Goal: Information Seeking & Learning: Understand process/instructions

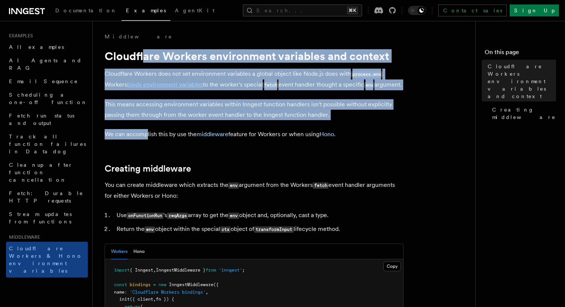
drag, startPoint x: 146, startPoint y: 50, endPoint x: 145, endPoint y: 153, distance: 102.7
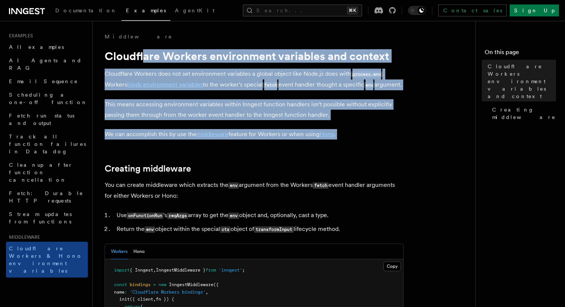
click at [27, 10] on icon at bounding box center [26, 11] width 6 height 6
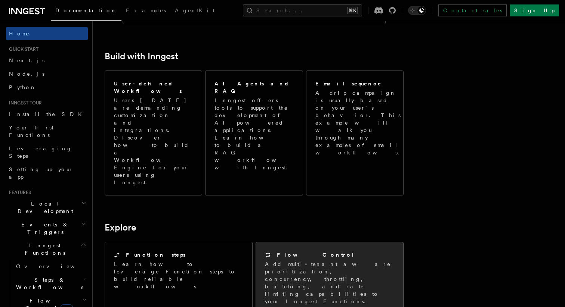
scroll to position [399, 0]
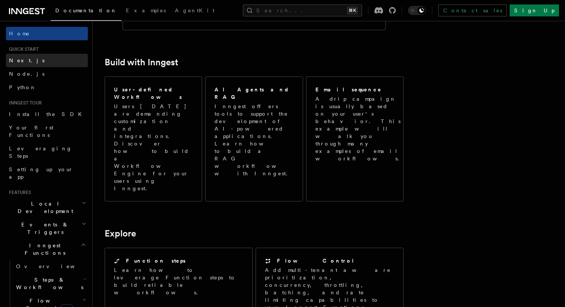
click at [23, 62] on span "Next.js" at bounding box center [26, 60] width 35 height 6
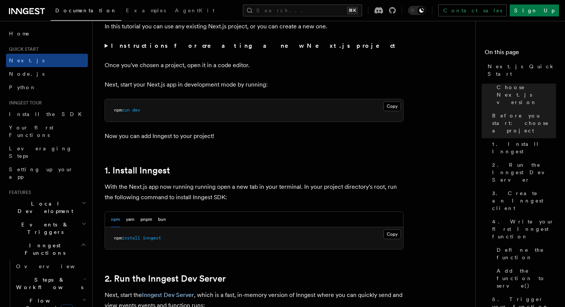
scroll to position [283, 0]
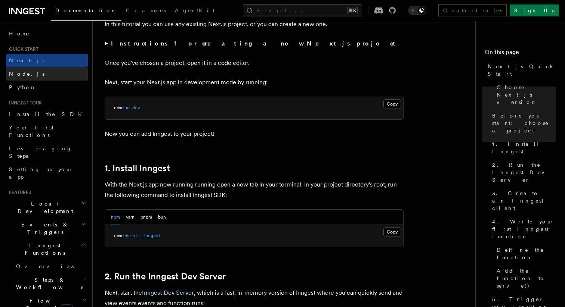
click at [27, 73] on span "Node.js" at bounding box center [26, 74] width 35 height 6
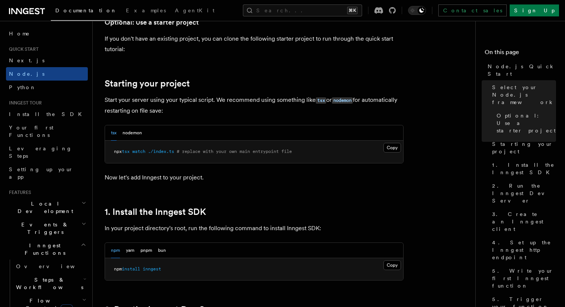
scroll to position [314, 0]
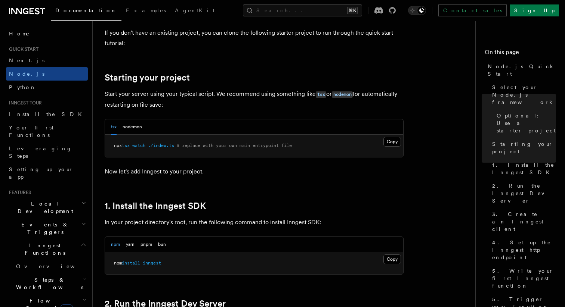
click at [132, 148] on span at bounding box center [131, 145] width 3 height 5
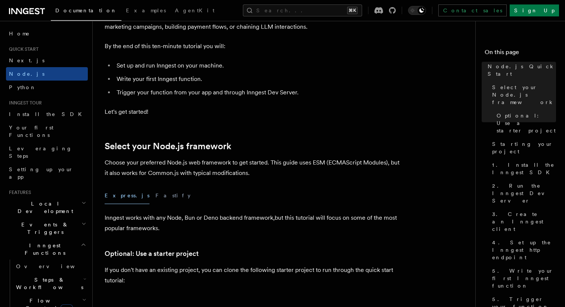
scroll to position [75, 0]
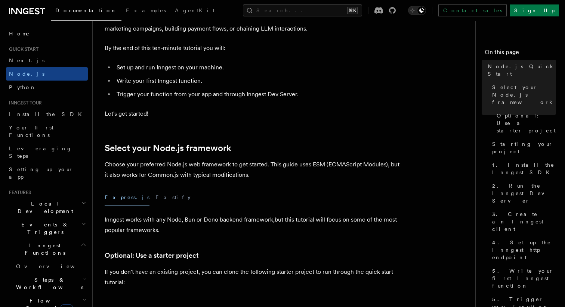
click at [115, 199] on button "Express.js" at bounding box center [127, 197] width 45 height 17
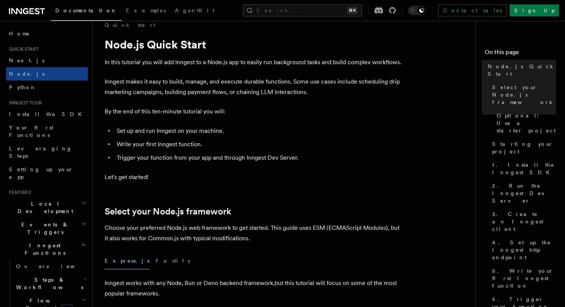
scroll to position [0, 0]
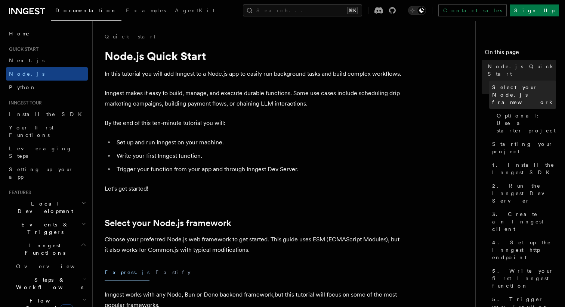
click at [511, 84] on span "Select your Node.js framework" at bounding box center [524, 95] width 64 height 22
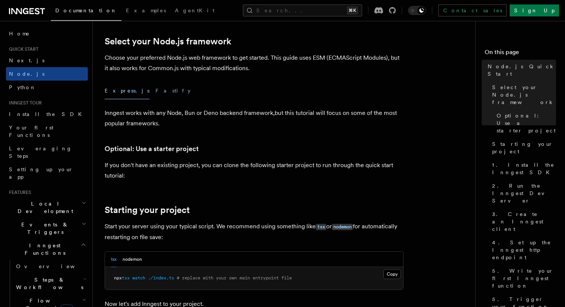
scroll to position [182, 0]
click at [110, 91] on button "Express.js" at bounding box center [127, 90] width 45 height 17
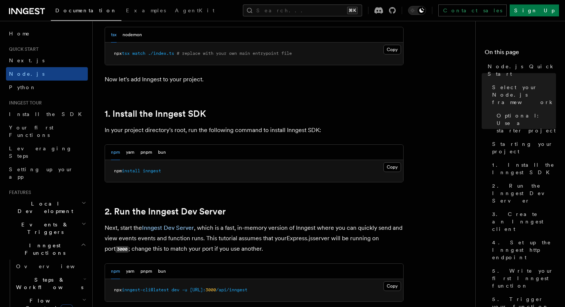
scroll to position [483, 0]
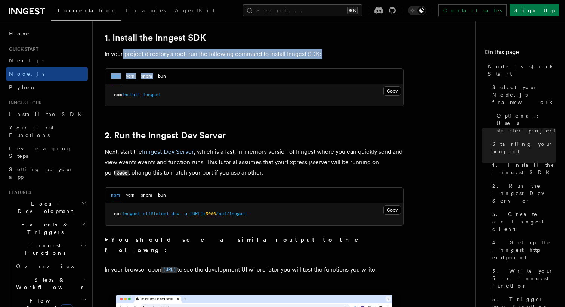
drag, startPoint x: 122, startPoint y: 53, endPoint x: 310, endPoint y: 62, distance: 188.4
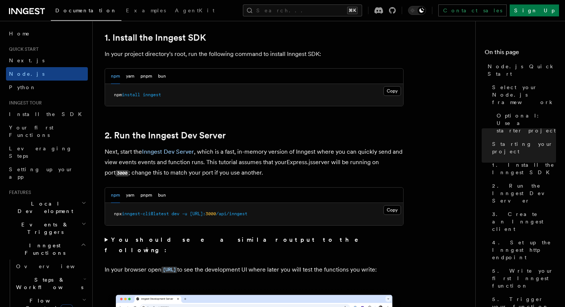
click at [135, 95] on span "install" at bounding box center [131, 94] width 18 height 5
drag, startPoint x: 169, startPoint y: 96, endPoint x: 97, endPoint y: 96, distance: 71.3
click at [140, 76] on div "npm yarn pnpm bun" at bounding box center [138, 76] width 55 height 15
click at [145, 76] on button "pnpm" at bounding box center [146, 76] width 12 height 15
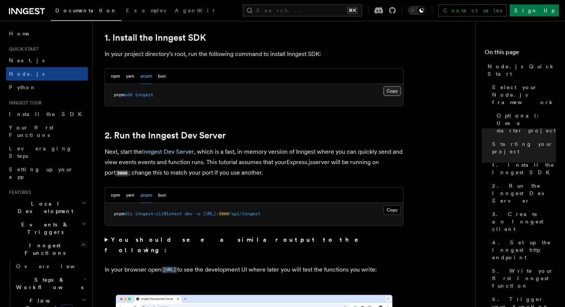
click at [392, 93] on button "Copy Copied" at bounding box center [392, 91] width 18 height 10
click at [114, 81] on button "npm" at bounding box center [115, 76] width 9 height 15
click at [394, 93] on button "Copy Copied" at bounding box center [392, 91] width 18 height 10
click at [389, 211] on button "Copy Copied" at bounding box center [392, 210] width 18 height 10
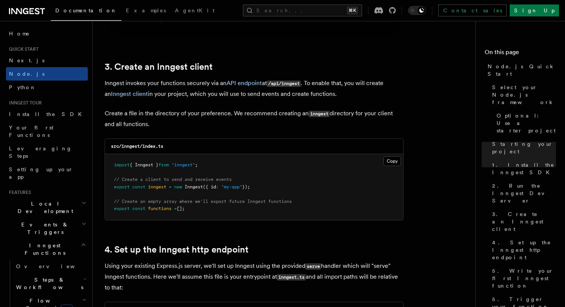
scroll to position [945, 0]
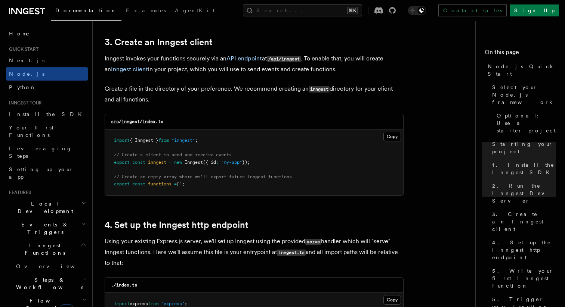
drag, startPoint x: 201, startPoint y: 187, endPoint x: 110, endPoint y: 138, distance: 103.6
click at [110, 138] on pre "import { Inngest } from "inngest" ; // Create a client to send and receive even…" at bounding box center [254, 163] width 298 height 66
copy code "import { Inngest } from "inngest" ; // Create a client to send and receive even…"
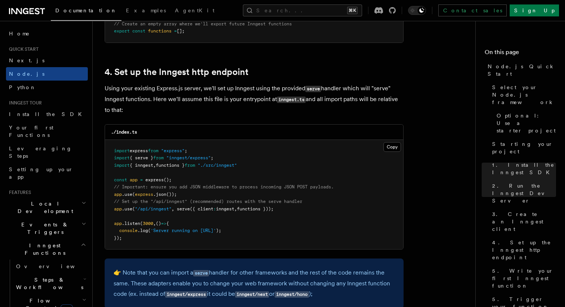
scroll to position [1109, 0]
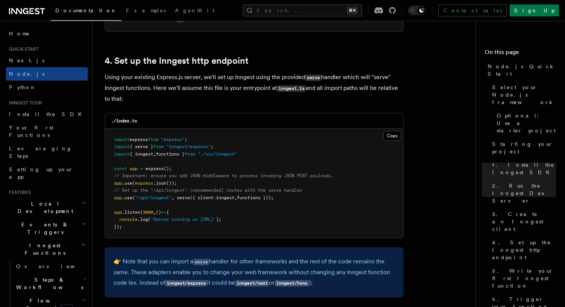
click at [129, 199] on span ".use" at bounding box center [127, 197] width 10 height 5
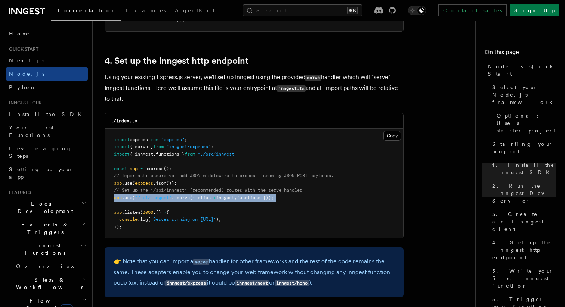
click at [129, 199] on span ".use" at bounding box center [127, 197] width 10 height 5
copy code "app .use ( "/api/inngest" , serve ({ client : inngest , functions }));"
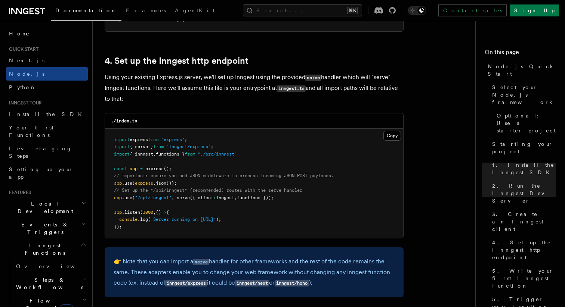
click at [151, 167] on pre "import express from "express" ; import { serve } from "inngest/express" ; impor…" at bounding box center [254, 184] width 298 height 110
drag, startPoint x: 291, startPoint y: 200, endPoint x: 106, endPoint y: 184, distance: 185.5
click at [106, 184] on pre "import express from "express" ; import { serve } from "inngest/express" ; impor…" at bounding box center [254, 184] width 298 height 110
copy code "app .use ( express .json ()); // Set up the "/api/inngest" (recommended) routes…"
click at [158, 142] on span "from" at bounding box center [153, 139] width 10 height 5
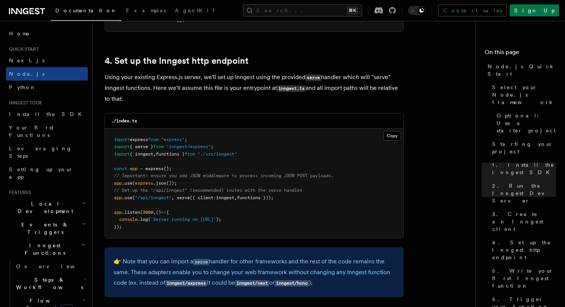
click at [189, 149] on span ""inngest/express"" at bounding box center [188, 146] width 44 height 5
copy code "import { serve } from "inngest/express" ;"
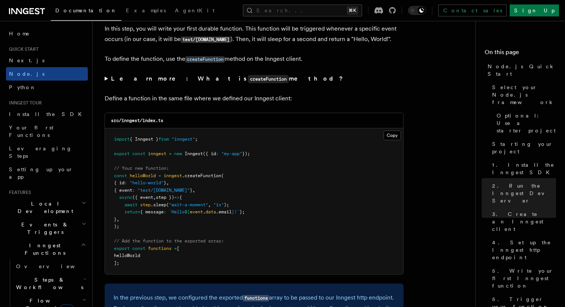
scroll to position [1431, 0]
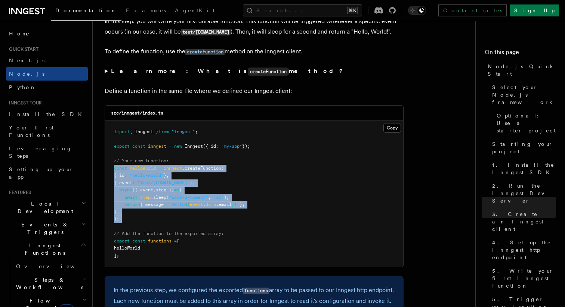
drag, startPoint x: 127, startPoint y: 227, endPoint x: 111, endPoint y: 172, distance: 57.4
click at [111, 172] on pre "import { Inngest } from "inngest" ; export const inngest = new Inngest ({ id : …" at bounding box center [254, 194] width 298 height 146
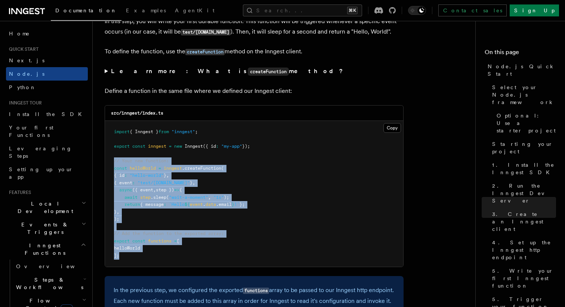
drag, startPoint x: 123, startPoint y: 261, endPoint x: 111, endPoint y: 161, distance: 100.8
click at [111, 161] on pre "import { Inngest } from "inngest" ; export const inngest = new Inngest ({ id : …" at bounding box center [254, 194] width 298 height 146
copy code "// Your new function: const helloWorld = inngest .createFunction ( { id : "hell…"
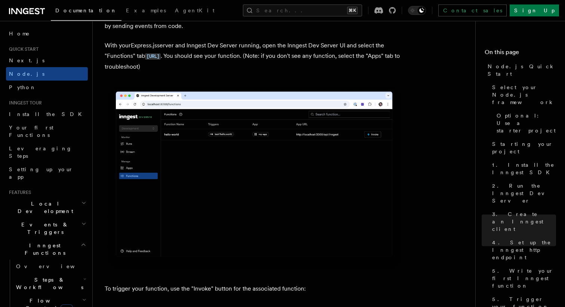
scroll to position [1796, 0]
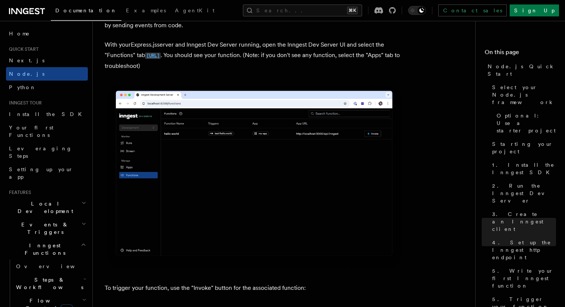
click at [161, 59] on code "http://localhost:8288/functions" at bounding box center [153, 56] width 16 height 6
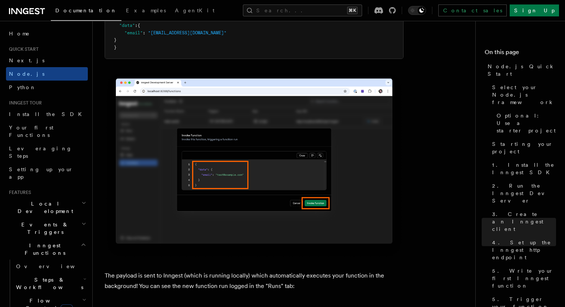
scroll to position [2325, 0]
